Goal: Find specific page/section: Find specific page/section

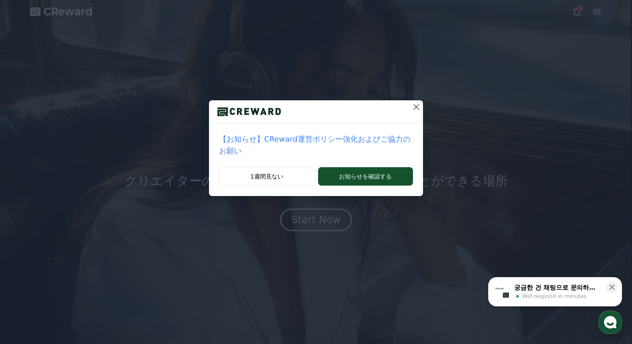
click at [417, 108] on icon at bounding box center [417, 107] width 6 height 6
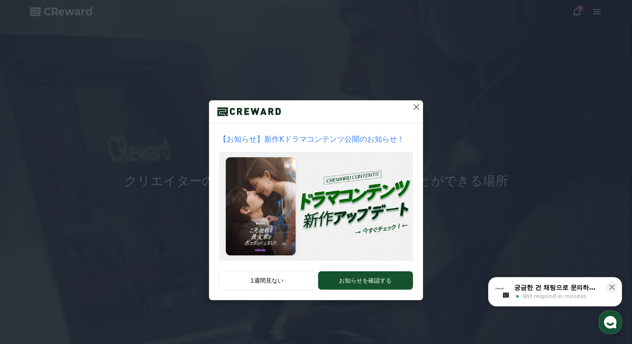
click at [417, 106] on icon at bounding box center [417, 107] width 10 height 10
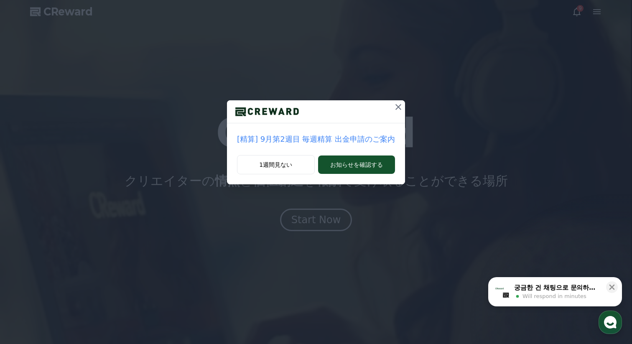
click at [392, 111] on button at bounding box center [398, 106] width 13 height 13
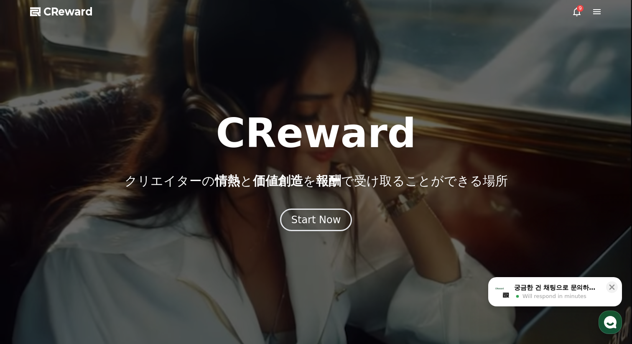
click at [576, 16] on icon at bounding box center [577, 12] width 10 height 10
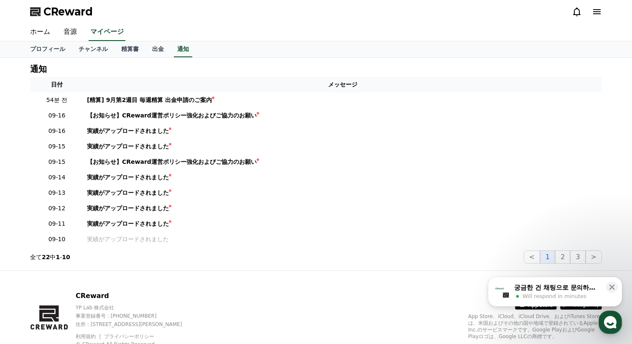
click at [597, 15] on icon at bounding box center [597, 12] width 10 height 10
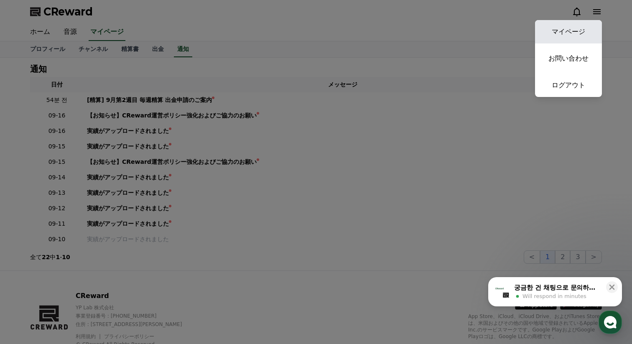
click at [585, 27] on link "マイページ" at bounding box center [568, 31] width 67 height 23
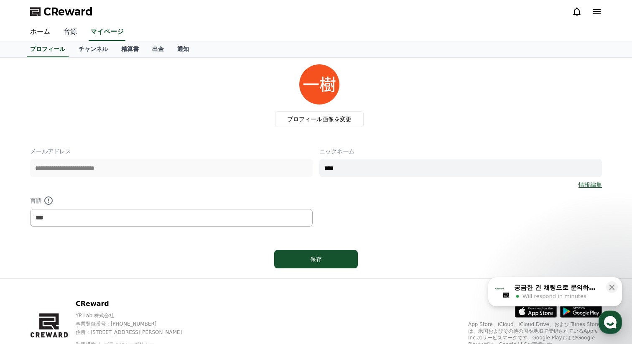
click at [64, 36] on link "音源" at bounding box center [70, 32] width 27 height 18
